Goal: Task Accomplishment & Management: Use online tool/utility

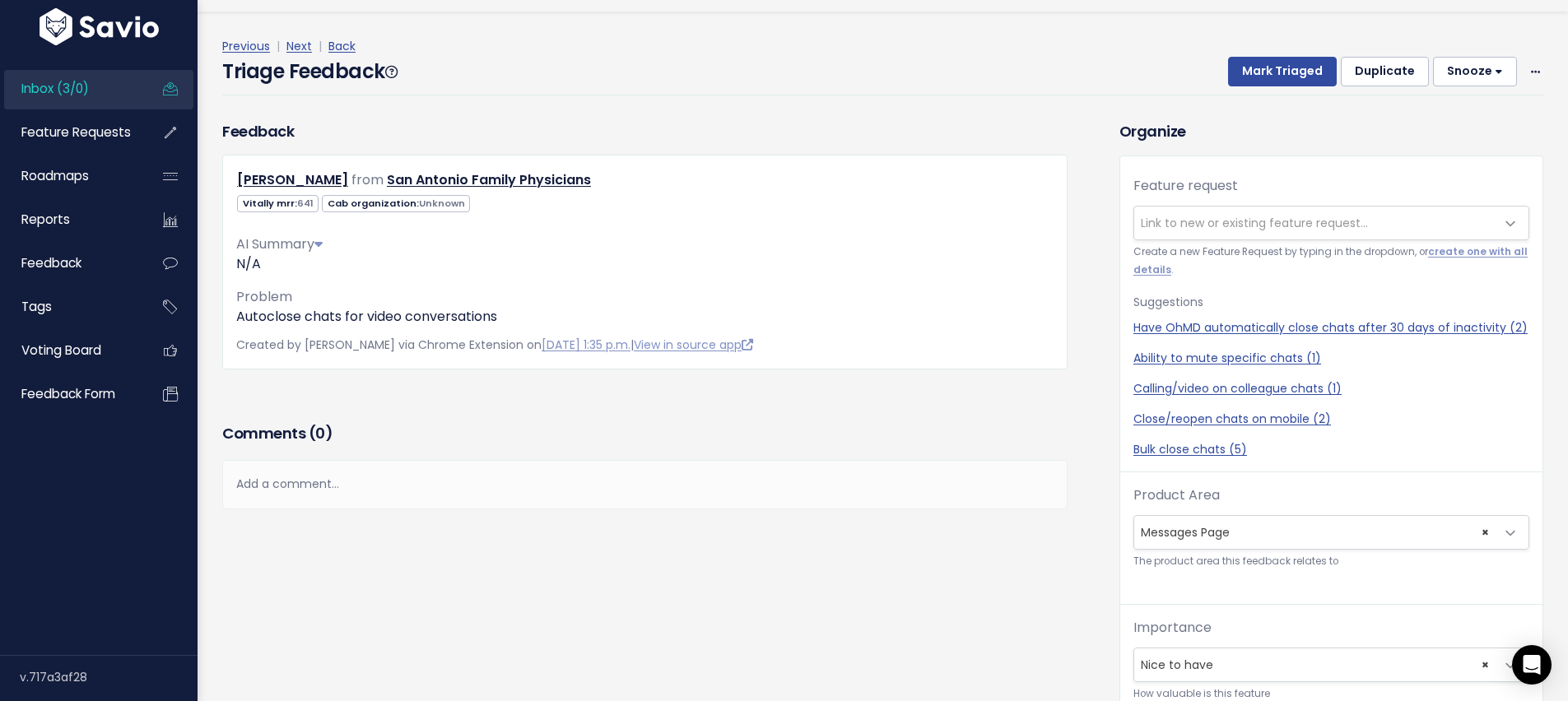
scroll to position [55, 0]
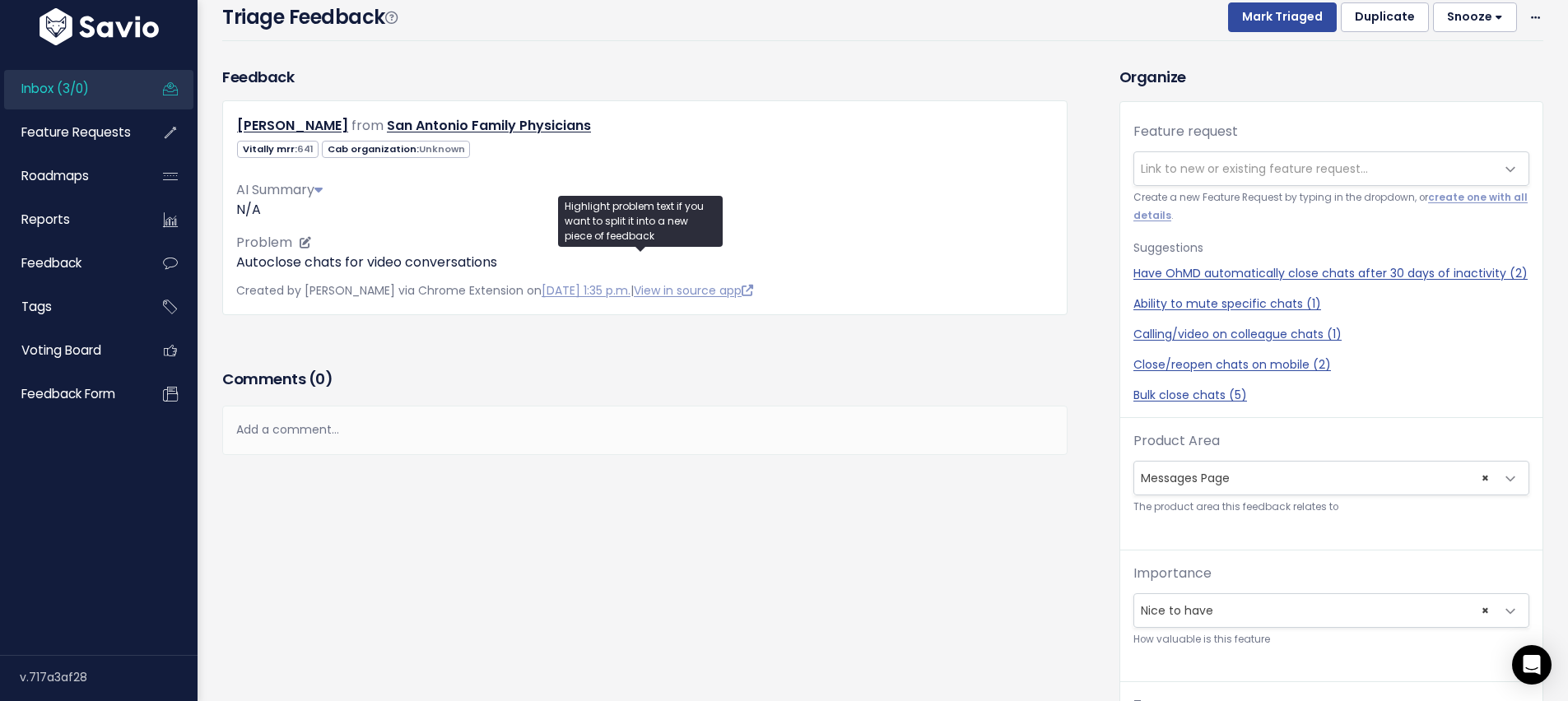
click at [367, 261] on p "Autoclose chats for video conversations" at bounding box center [645, 262] width 818 height 20
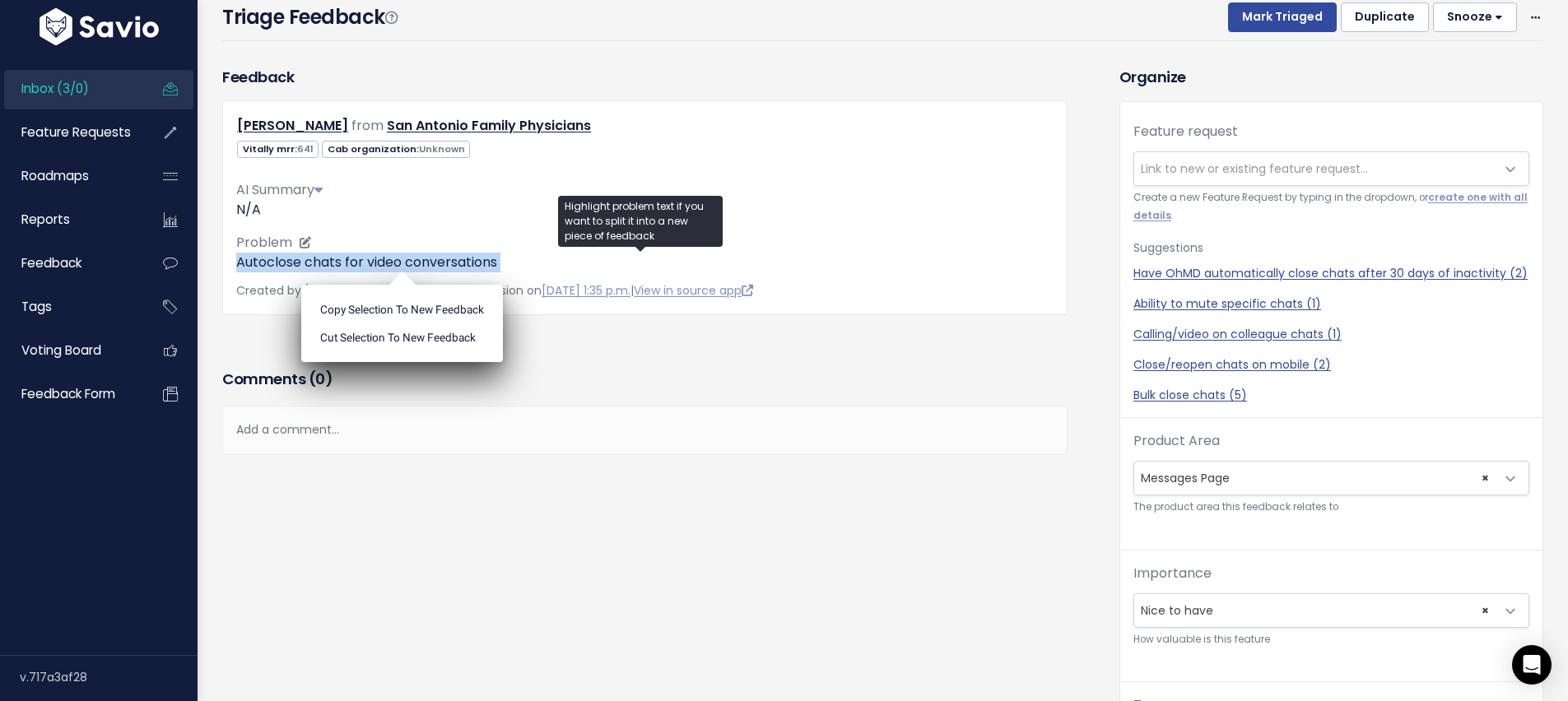
click at [367, 261] on p "Autoclose chats for video conversations" at bounding box center [645, 262] width 818 height 20
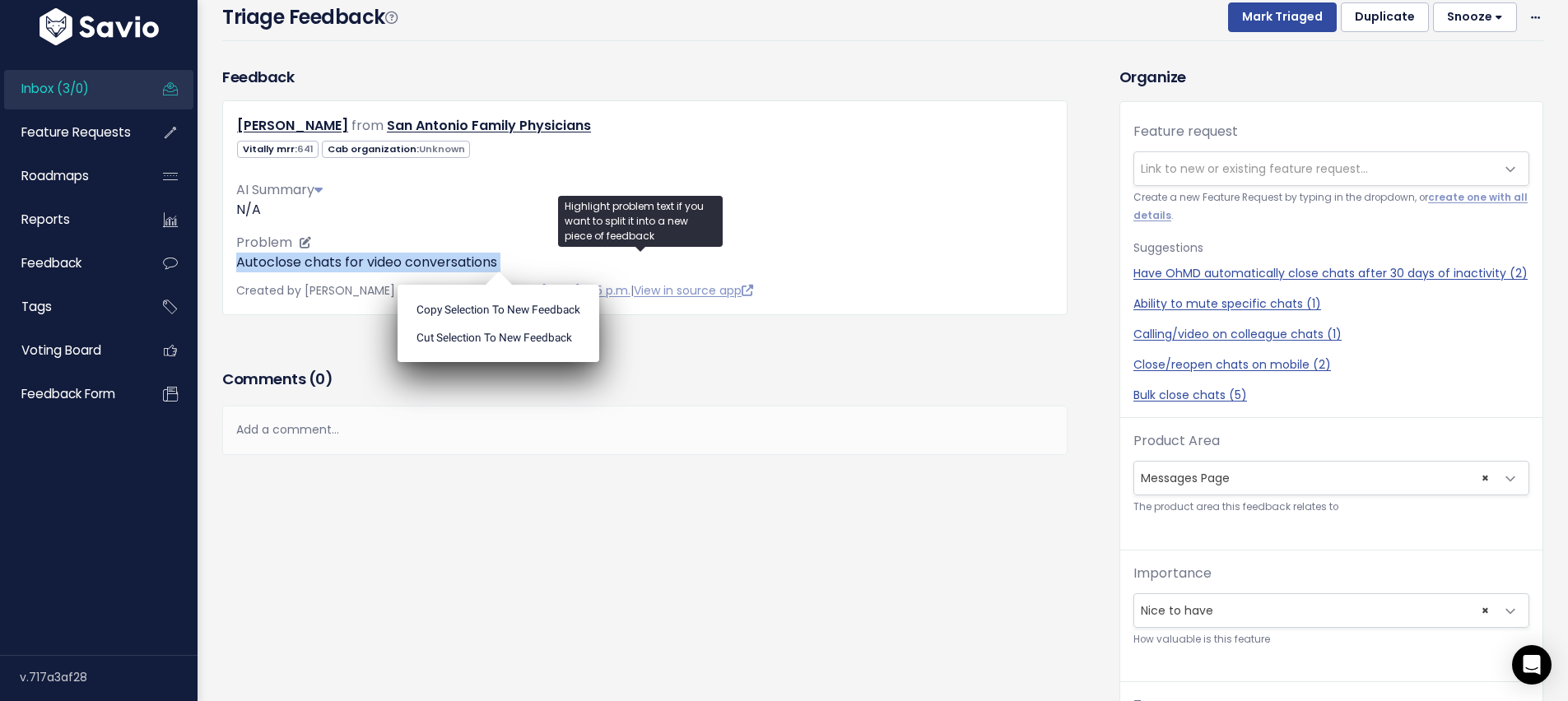
copy div "Autoclose chats for video conversations"
click at [1172, 158] on span "Link to new or existing feature request..." at bounding box center [1315, 169] width 361 height 33
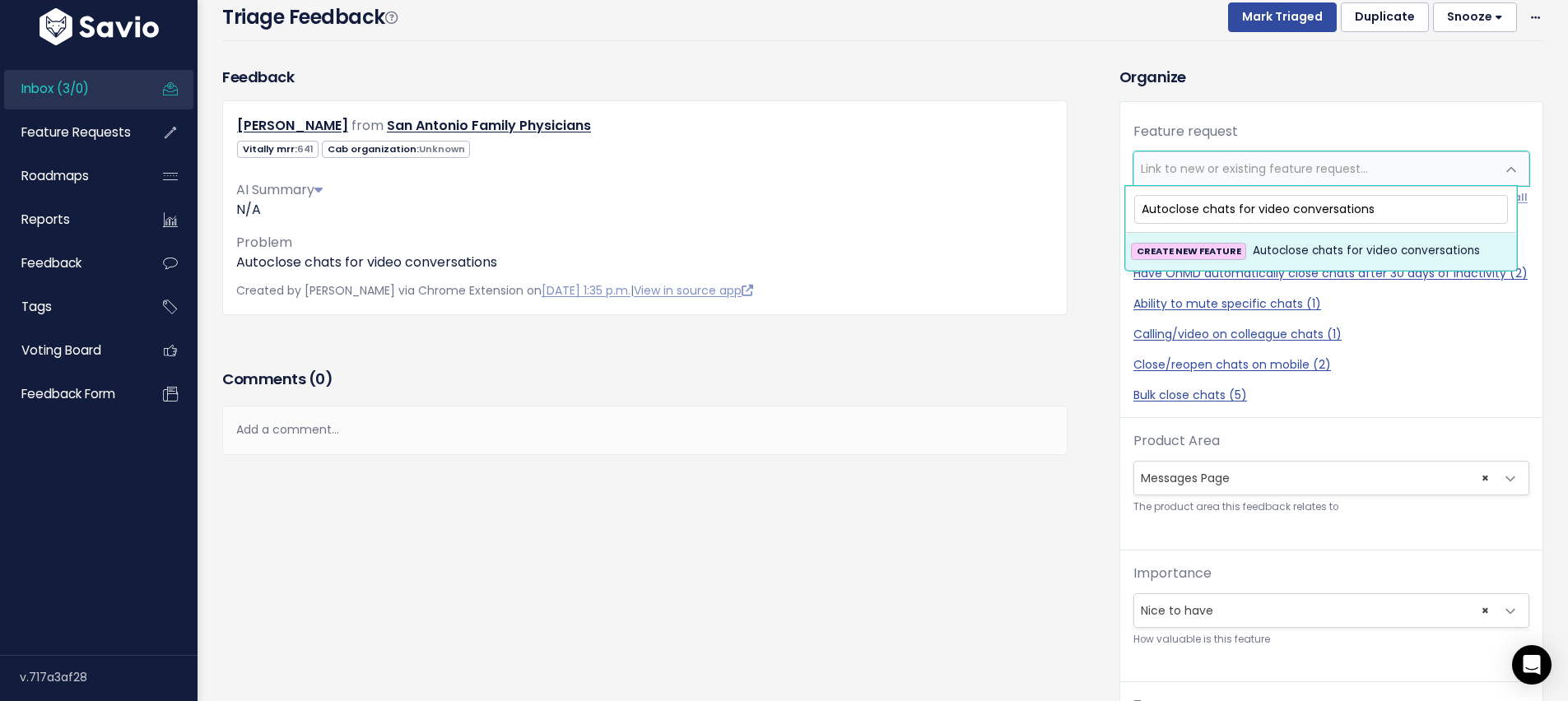
drag, startPoint x: 1237, startPoint y: 209, endPoint x: 1253, endPoint y: 210, distance: 16.0
click at [1253, 210] on input "Autoclose chats for video conversations" at bounding box center [1321, 210] width 374 height 29
drag, startPoint x: 1302, startPoint y: 205, endPoint x: 1427, endPoint y: 205, distance: 125.0
click at [1427, 205] on input "Autoclose chats from video conversations" at bounding box center [1321, 210] width 374 height 29
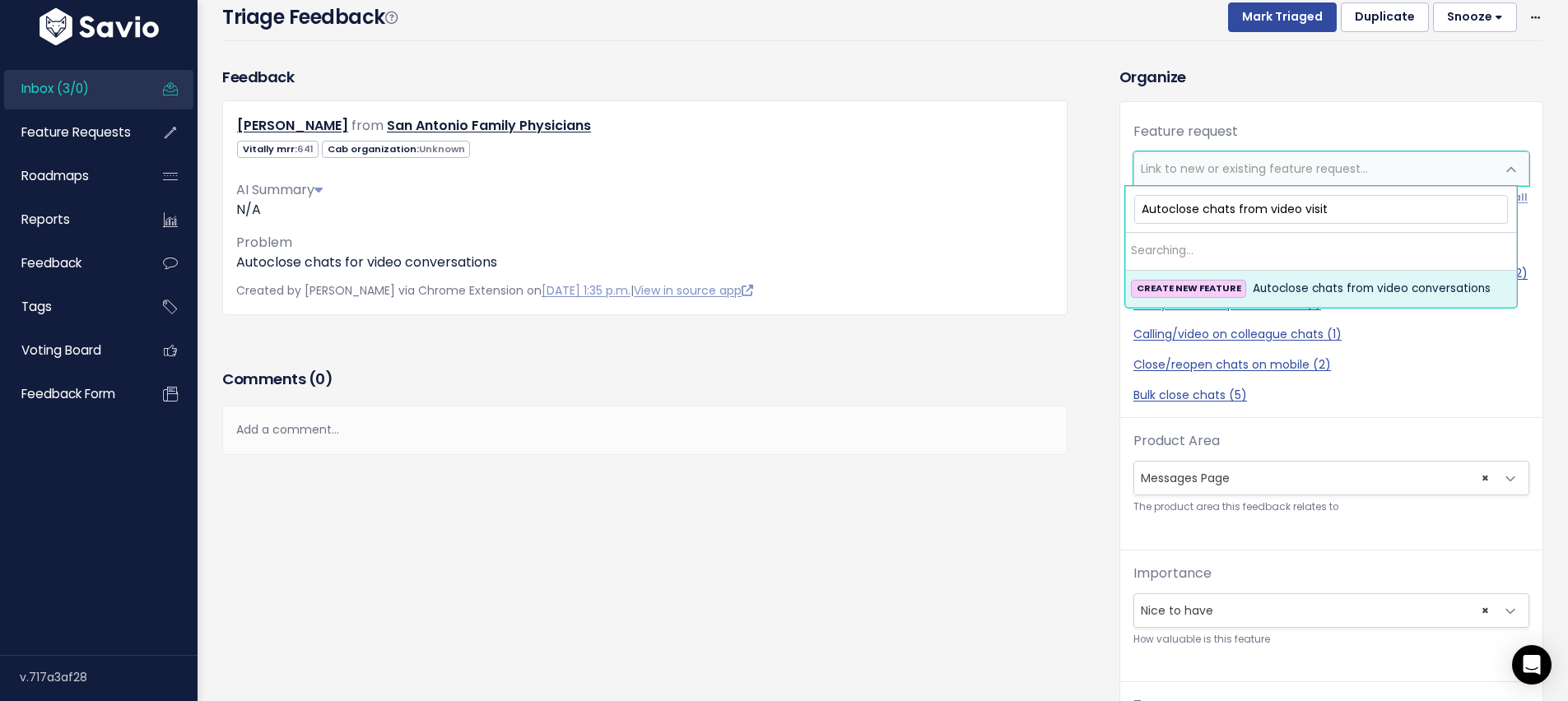
type input "Autoclose chats from video visits"
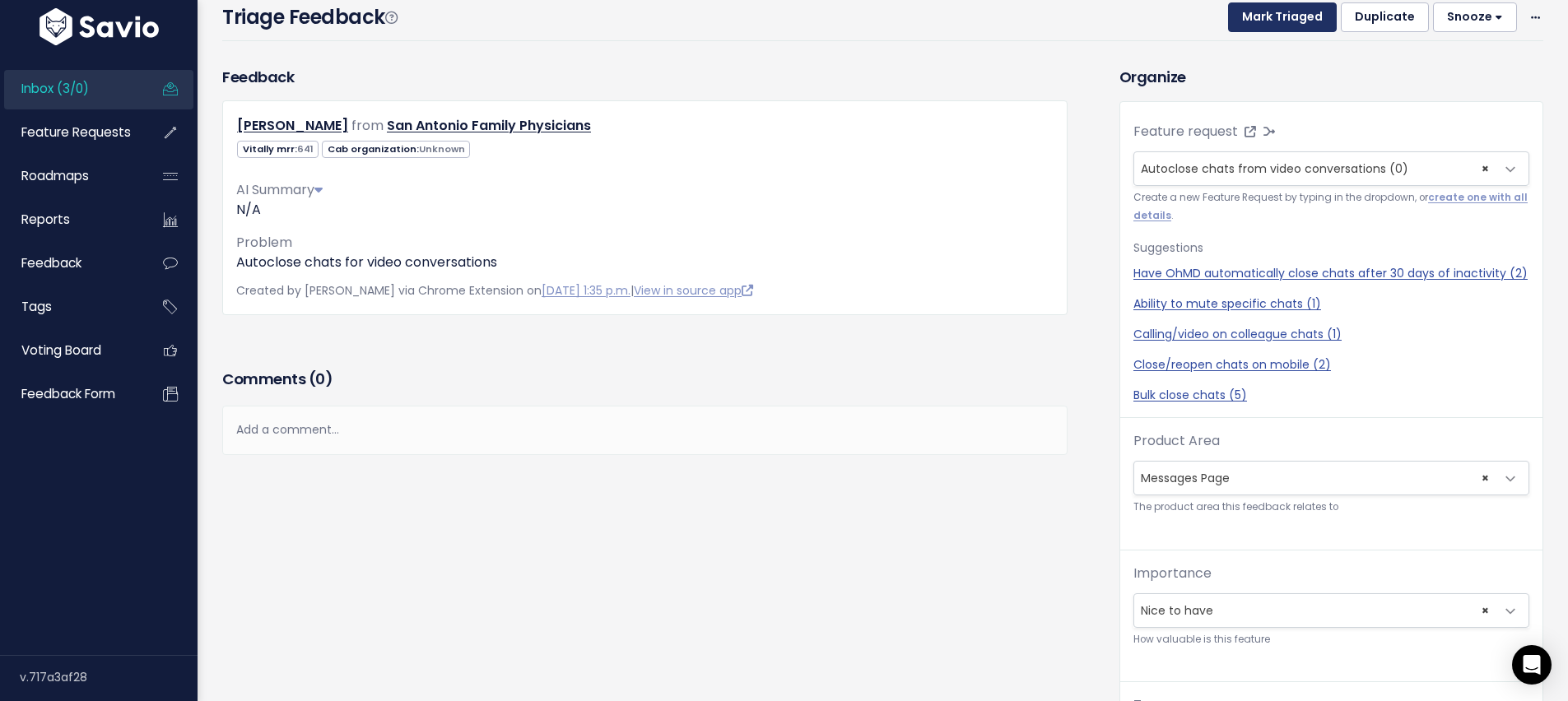
click at [1257, 12] on button "Mark Triaged" at bounding box center [1283, 17] width 109 height 29
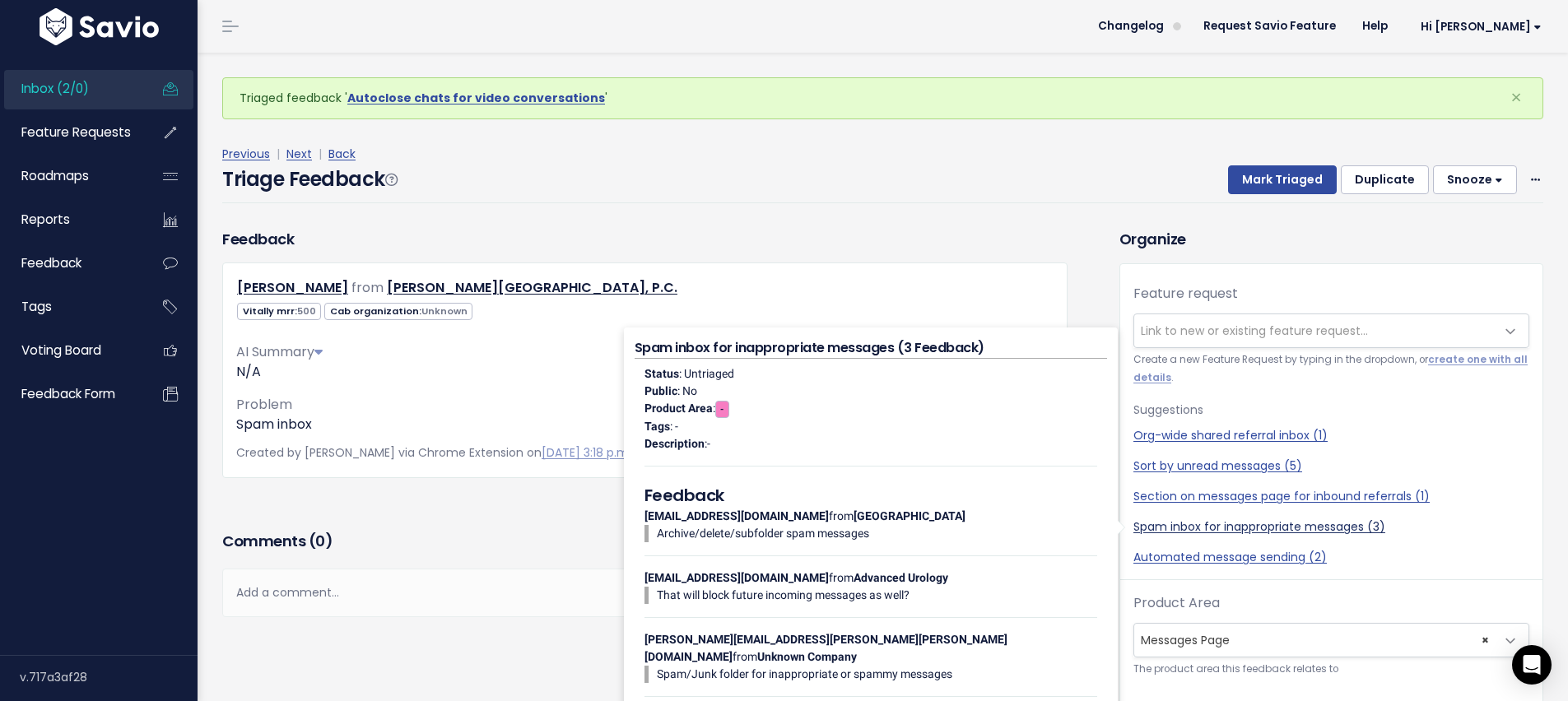
click at [1263, 525] on link "Spam inbox for inappropriate messages (3)" at bounding box center [1332, 527] width 396 height 18
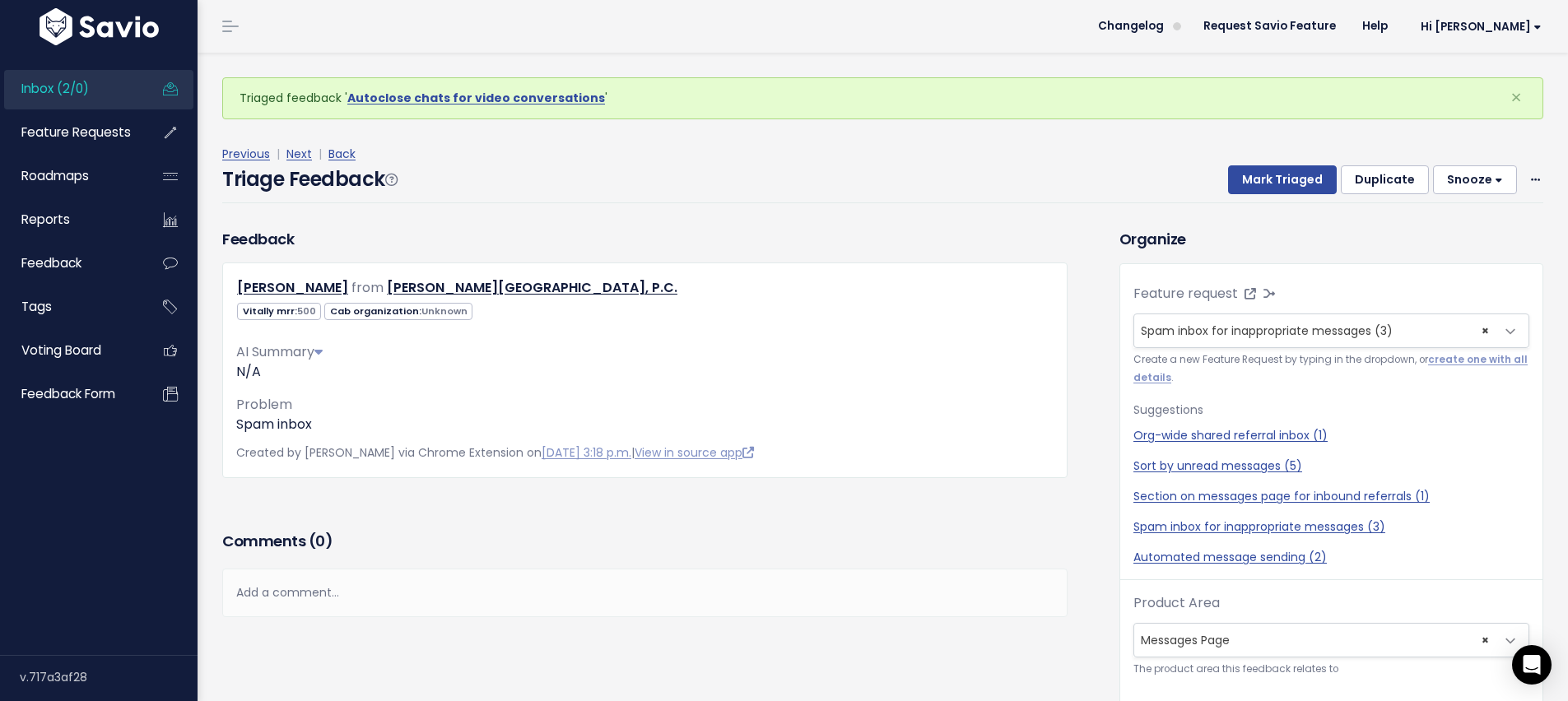
select select "51854"
click at [1279, 189] on button "Mark Triaged" at bounding box center [1283, 179] width 109 height 29
